Goal: Check status: Check status

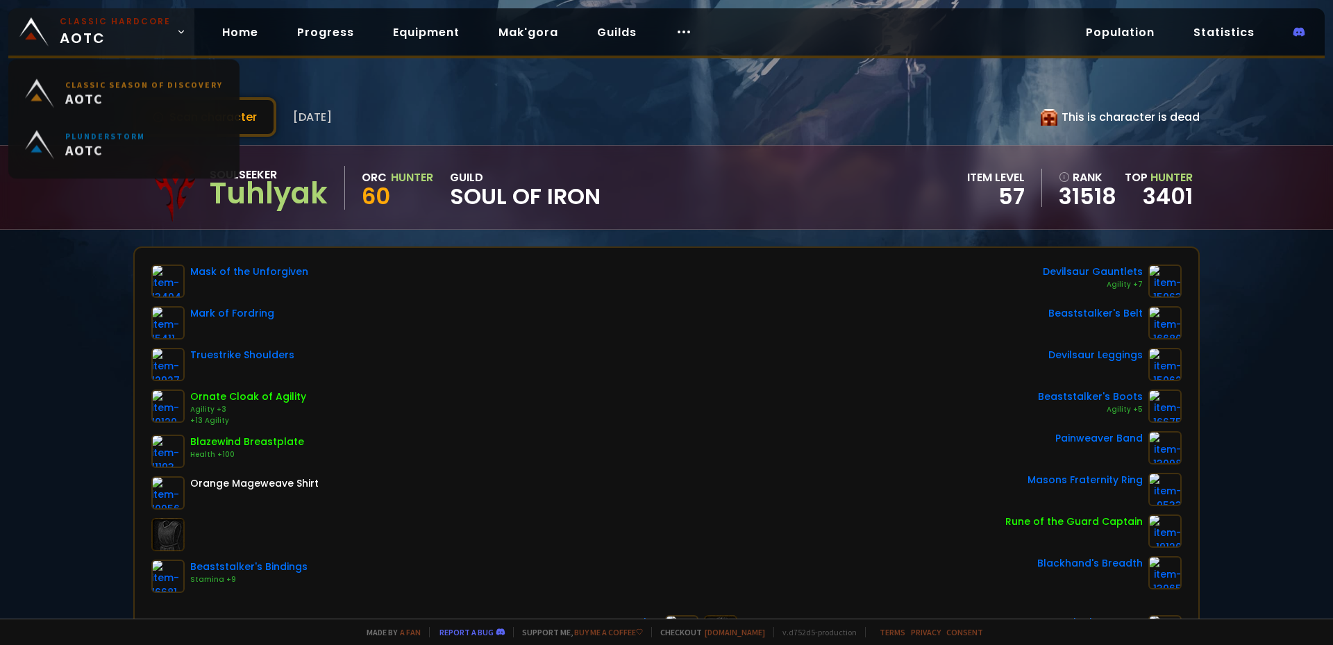
click at [135, 35] on span "Classic Hardcore AOTC" at bounding box center [115, 31] width 111 height 33
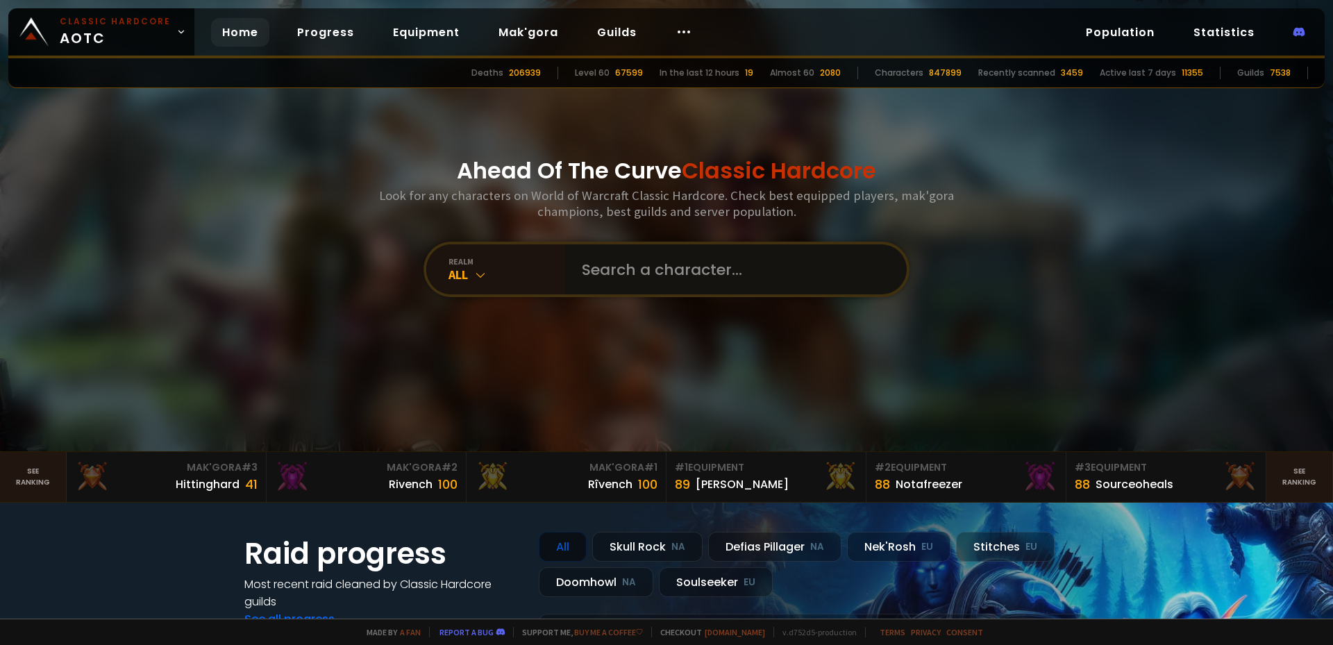
click at [612, 280] on input "text" at bounding box center [732, 269] width 317 height 50
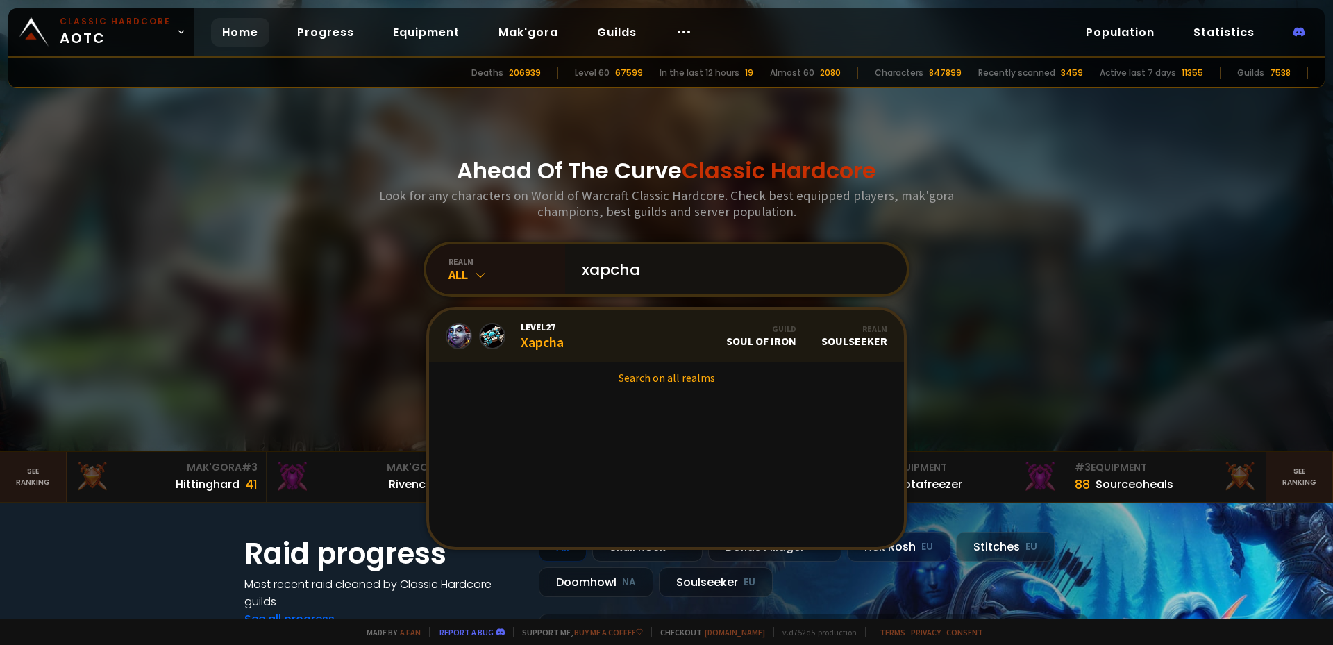
type input "xapcha"
click at [562, 341] on link "Level 27 Xapcha Guild Soul of Iron Realm Soulseeker" at bounding box center [666, 336] width 475 height 53
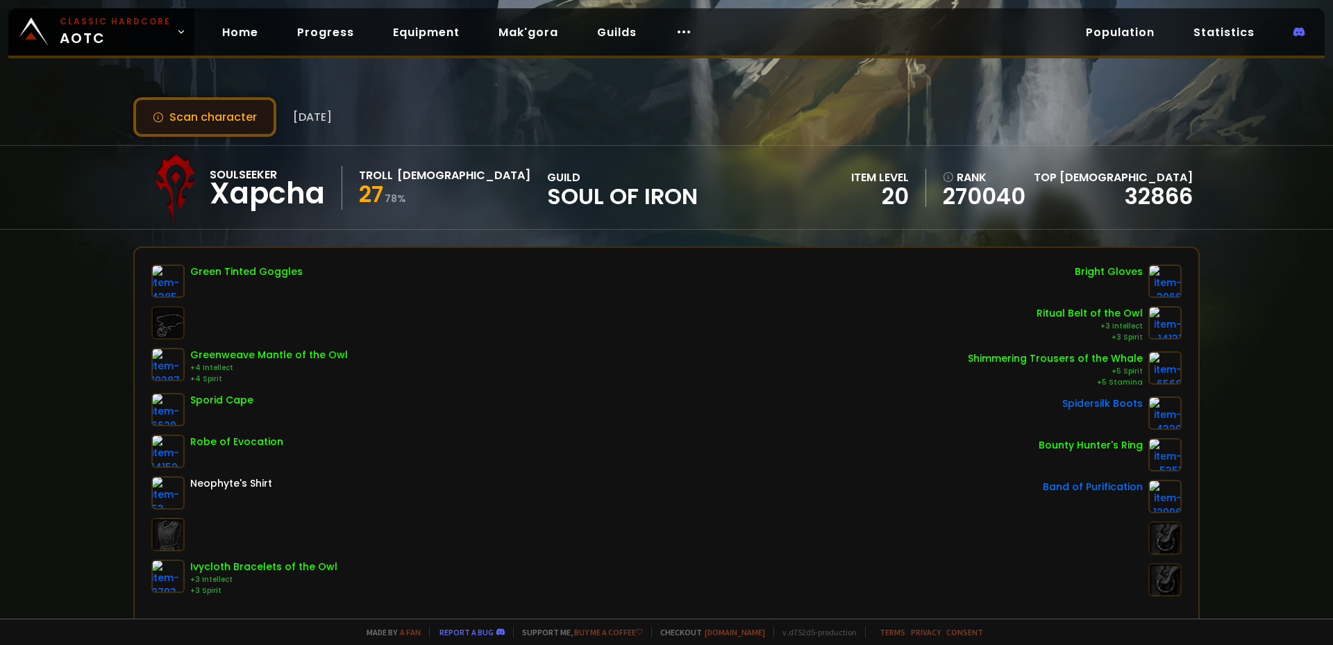
click at [224, 108] on button "Scan character" at bounding box center [204, 117] width 143 height 40
click at [710, 238] on div "Scan character [DATE] Soulseeker Xapcha Troll Priest 27 78 % guild Soul of Iron…" at bounding box center [666, 309] width 1333 height 619
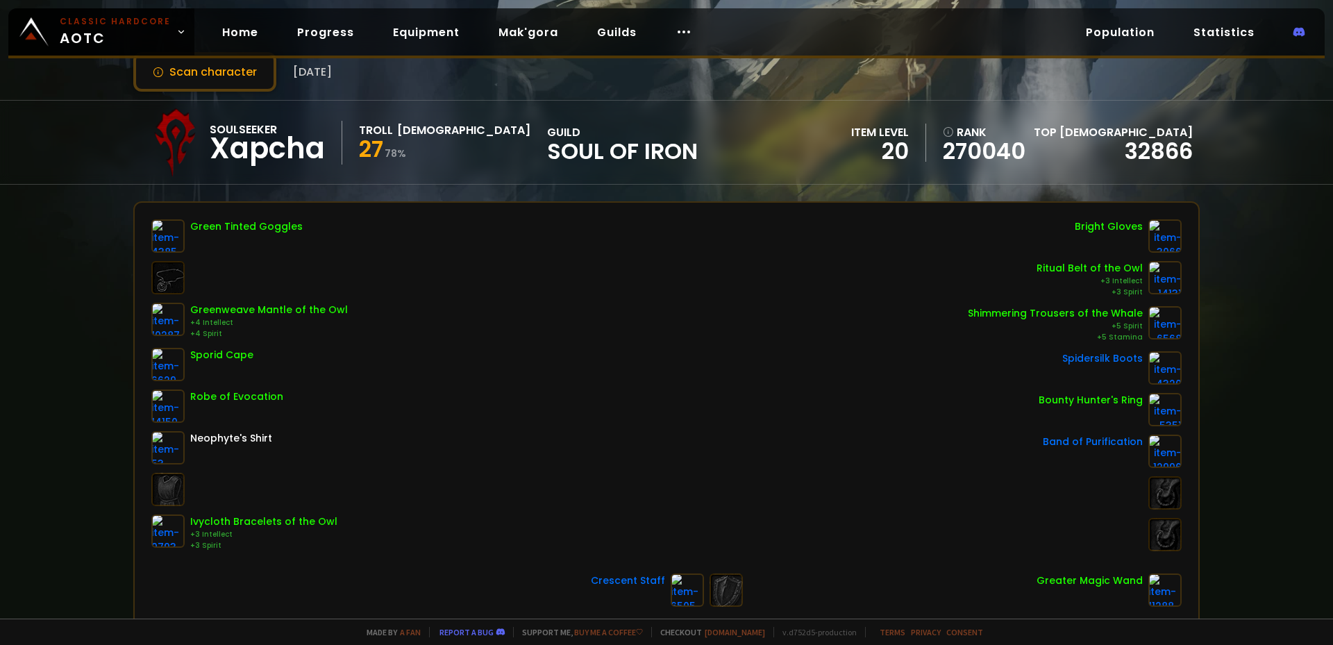
scroll to position [69, 0]
